Goal: Information Seeking & Learning: Understand process/instructions

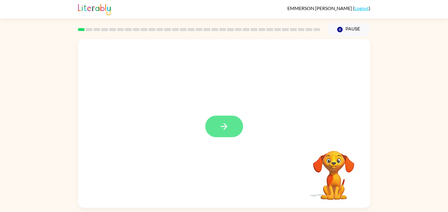
click at [223, 120] on button "button" at bounding box center [224, 127] width 38 height 22
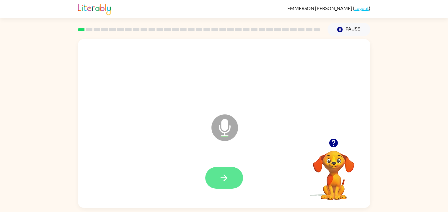
click at [222, 181] on icon "button" at bounding box center [224, 178] width 10 height 10
click at [237, 183] on button "button" at bounding box center [224, 178] width 38 height 22
click at [226, 174] on icon "button" at bounding box center [224, 178] width 10 height 10
click at [237, 180] on button "button" at bounding box center [224, 178] width 38 height 22
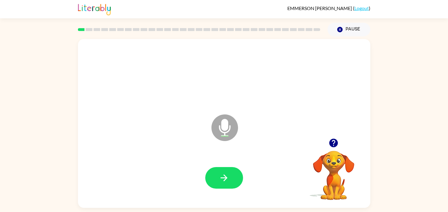
click at [237, 180] on button "button" at bounding box center [224, 178] width 38 height 22
click at [237, 180] on div at bounding box center [224, 178] width 38 height 22
click at [237, 180] on button "button" at bounding box center [224, 178] width 38 height 22
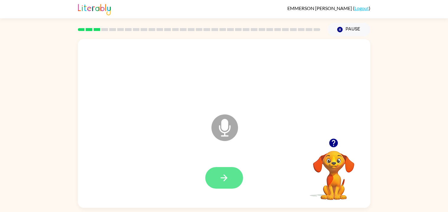
click at [224, 177] on icon "button" at bounding box center [224, 178] width 10 height 10
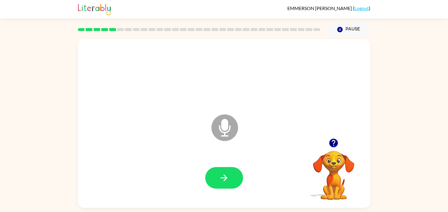
click at [224, 177] on icon "button" at bounding box center [224, 178] width 10 height 10
click at [227, 168] on button "button" at bounding box center [224, 178] width 38 height 22
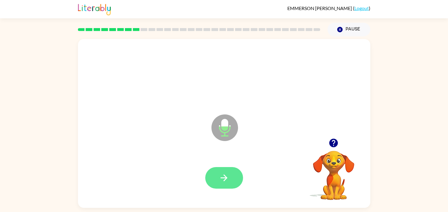
click at [228, 170] on button "button" at bounding box center [224, 178] width 38 height 22
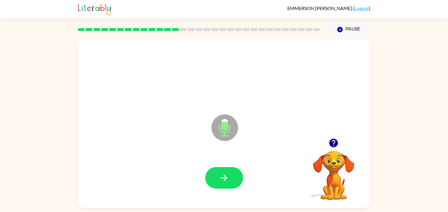
click at [228, 170] on button "button" at bounding box center [224, 178] width 38 height 22
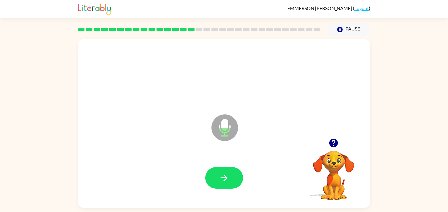
click at [228, 170] on button "button" at bounding box center [224, 178] width 38 height 22
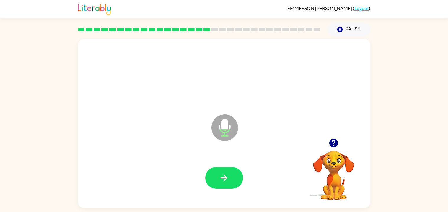
click at [228, 170] on button "button" at bounding box center [224, 178] width 38 height 22
click at [229, 171] on button "button" at bounding box center [224, 178] width 38 height 22
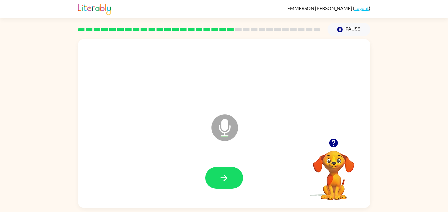
click at [229, 171] on button "button" at bounding box center [224, 178] width 38 height 22
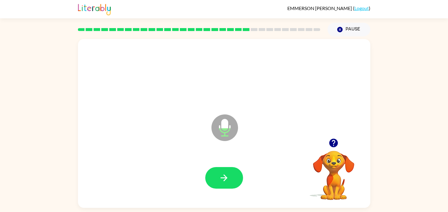
click at [229, 171] on button "button" at bounding box center [224, 178] width 38 height 22
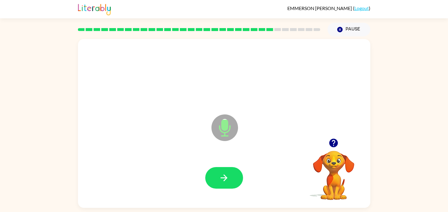
click at [229, 171] on button "button" at bounding box center [224, 178] width 38 height 22
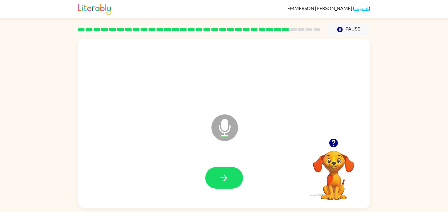
click at [229, 171] on button "button" at bounding box center [224, 178] width 38 height 22
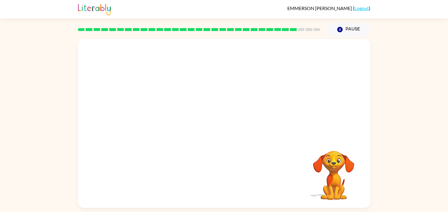
click at [229, 171] on div at bounding box center [224, 178] width 281 height 48
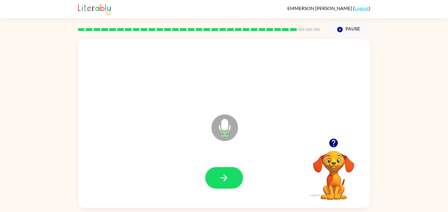
click at [229, 171] on button "button" at bounding box center [224, 178] width 38 height 22
click at [234, 179] on button "button" at bounding box center [224, 178] width 38 height 22
click at [234, 179] on div at bounding box center [224, 178] width 38 height 22
click at [234, 179] on button "button" at bounding box center [224, 178] width 38 height 22
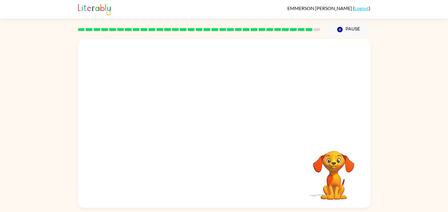
click at [335, 178] on video "Your browser must support playing .mp4 files to use Literably. Please try using…" at bounding box center [333, 171] width 59 height 59
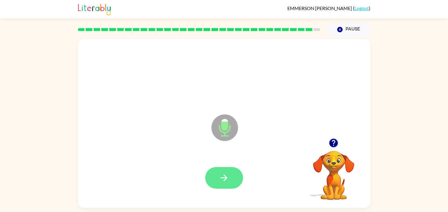
click at [227, 169] on button "button" at bounding box center [224, 178] width 38 height 22
click at [228, 176] on icon "button" at bounding box center [224, 178] width 10 height 10
